Goal: Find specific page/section: Find specific page/section

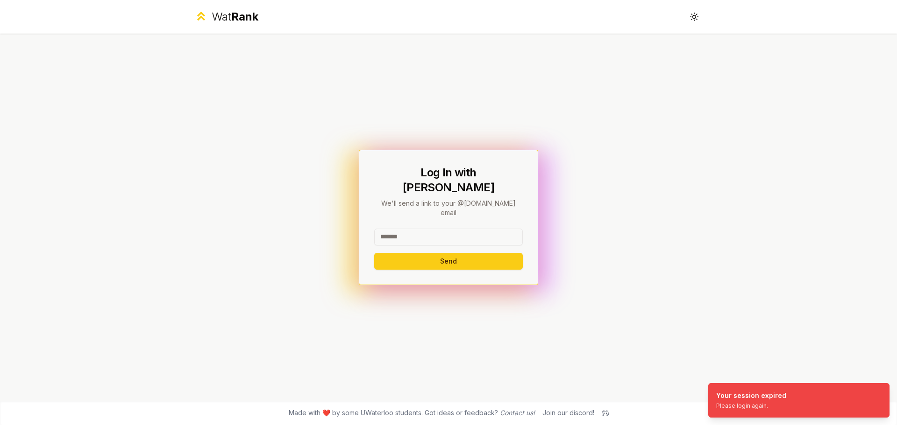
click at [442, 229] on input at bounding box center [448, 237] width 149 height 17
type input "*****"
click at [374, 253] on button "Send" at bounding box center [448, 261] width 149 height 17
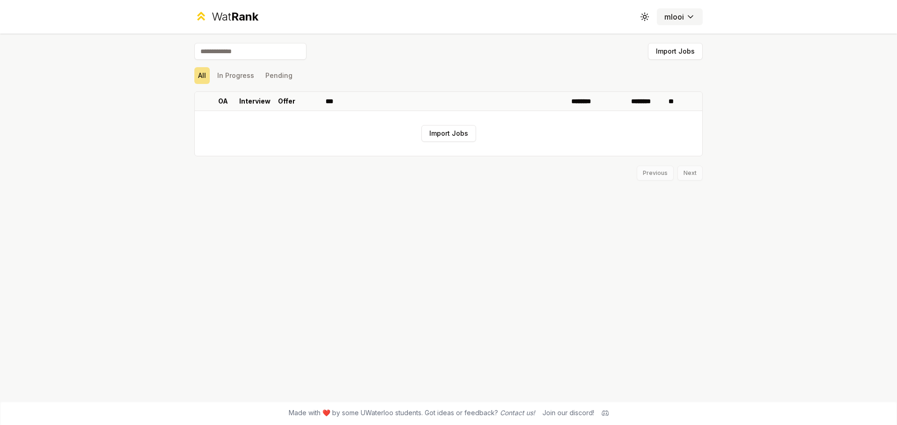
click at [677, 23] on button "mlooi" at bounding box center [680, 16] width 46 height 17
click at [647, 14] on icon at bounding box center [647, 14] width 0 height 0
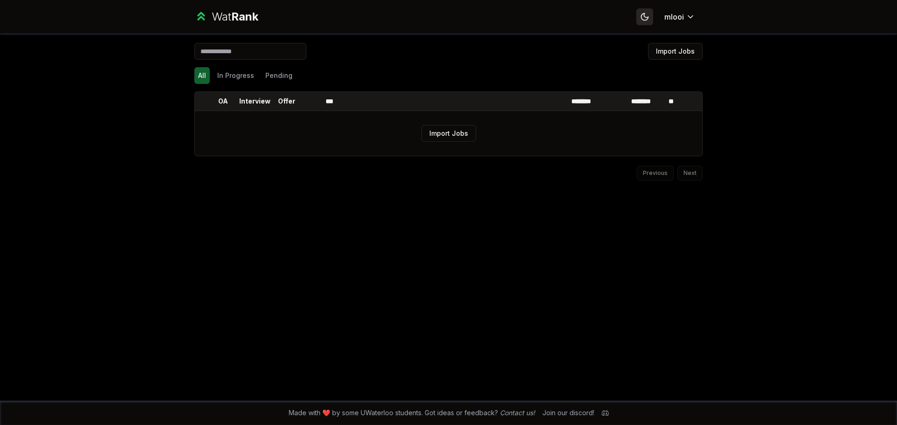
click at [641, 18] on icon at bounding box center [644, 16] width 9 height 9
